Goal: Task Accomplishment & Management: Manage account settings

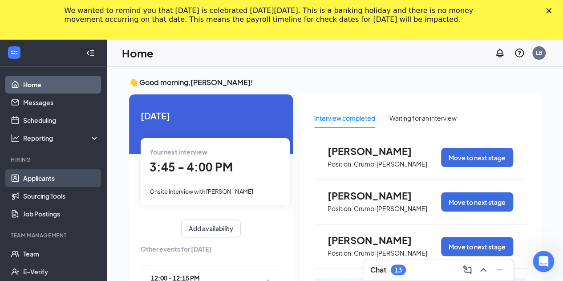
click at [46, 176] on link "Applicants" at bounding box center [61, 178] width 76 height 18
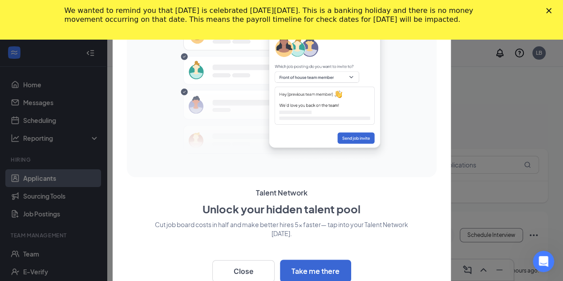
click at [552, 8] on icon "Close" at bounding box center [548, 10] width 5 height 5
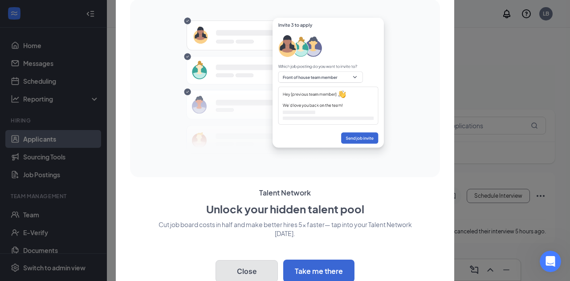
click at [252, 267] on button "Close" at bounding box center [246, 271] width 62 height 22
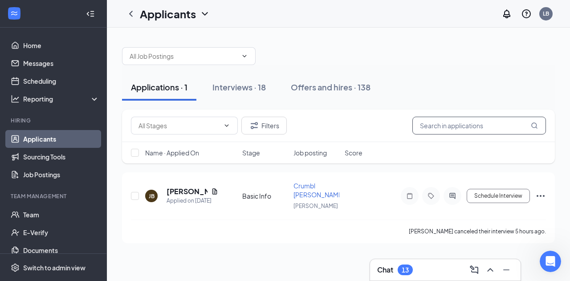
click at [455, 125] on input "text" at bounding box center [479, 126] width 134 height 18
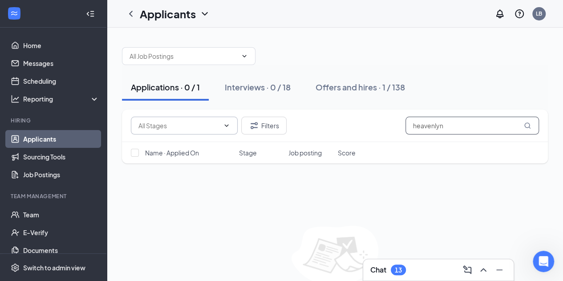
type input "heavenlyn"
click at [226, 124] on icon "ChevronDown" at bounding box center [226, 125] width 7 height 7
click at [440, 85] on div "Applications · 0 / 1 Interviews · 0 / 18 Offers and hires · 1 / 138" at bounding box center [335, 87] width 426 height 27
click at [336, 91] on div "Offers and hires · 2 / 139" at bounding box center [361, 86] width 91 height 11
